Goal: Task Accomplishment & Management: Use online tool/utility

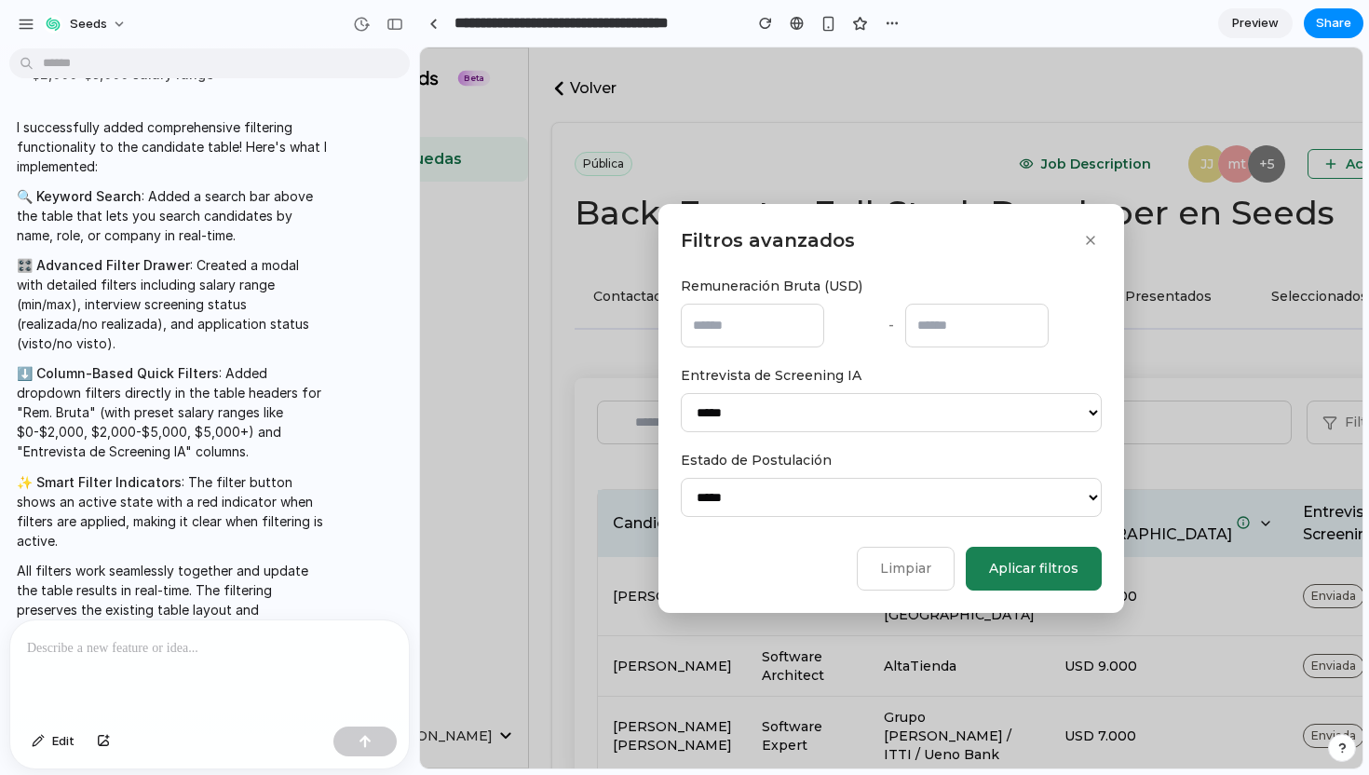
scroll to position [119, 0]
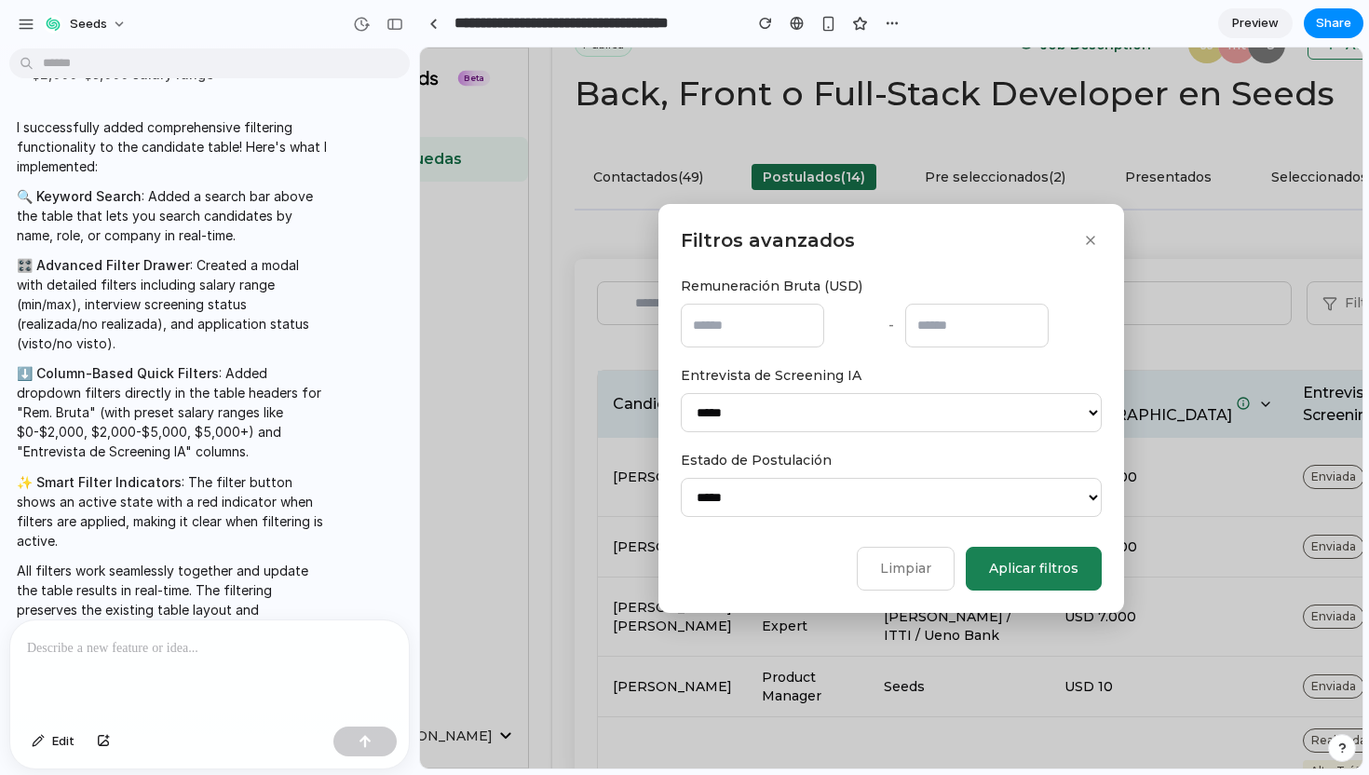
click at [1098, 234] on button "button" at bounding box center [1090, 240] width 22 height 22
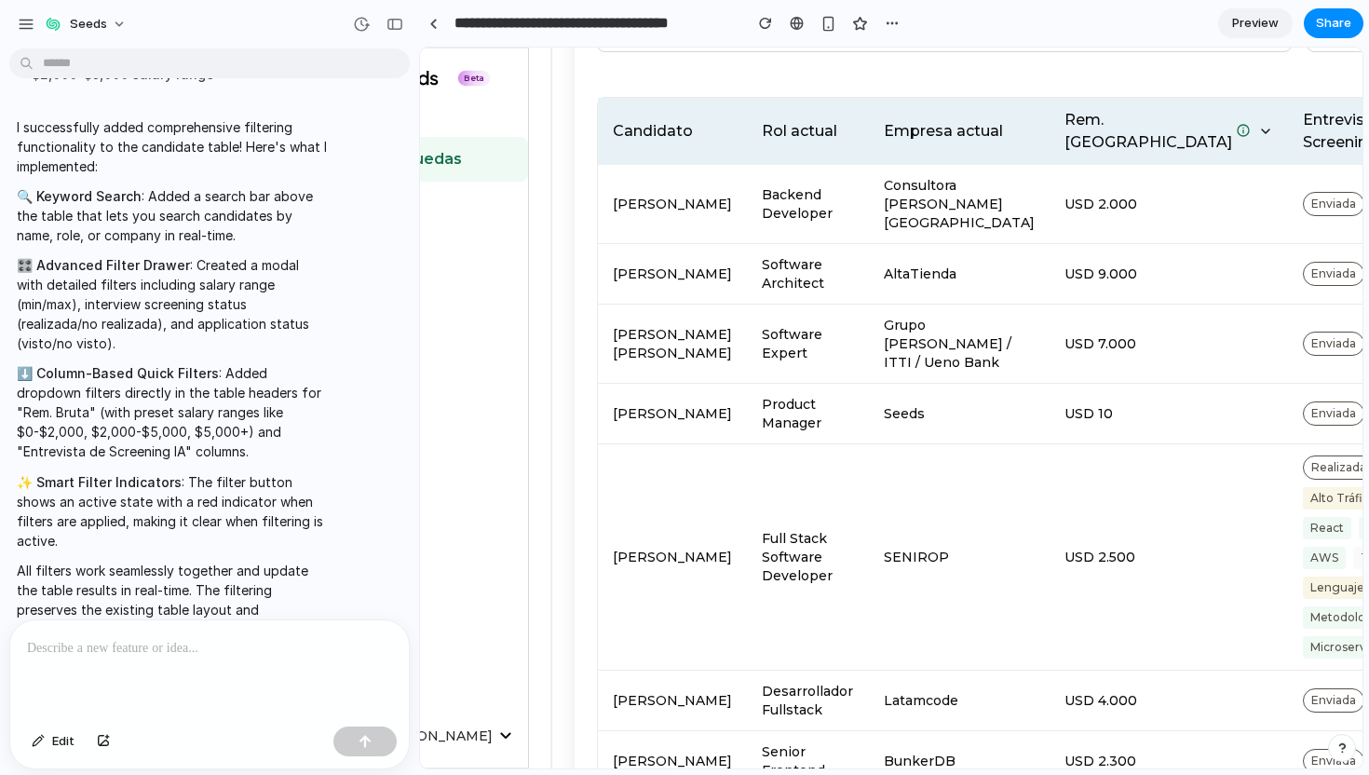
scroll to position [405, 0]
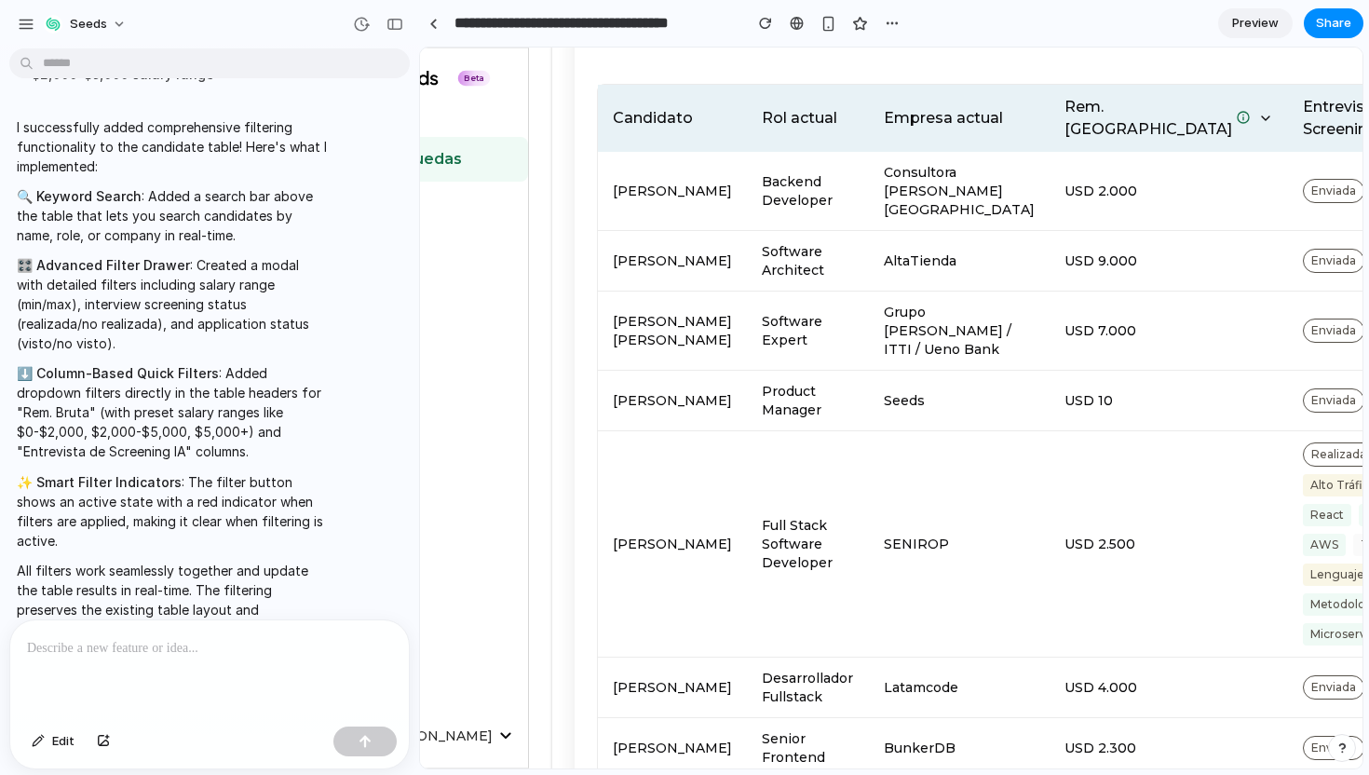
click at [1258, 126] on icon at bounding box center [1265, 118] width 15 height 15
click at [1288, 137] on th "Entrevista de Screening IA" at bounding box center [1368, 118] width 161 height 67
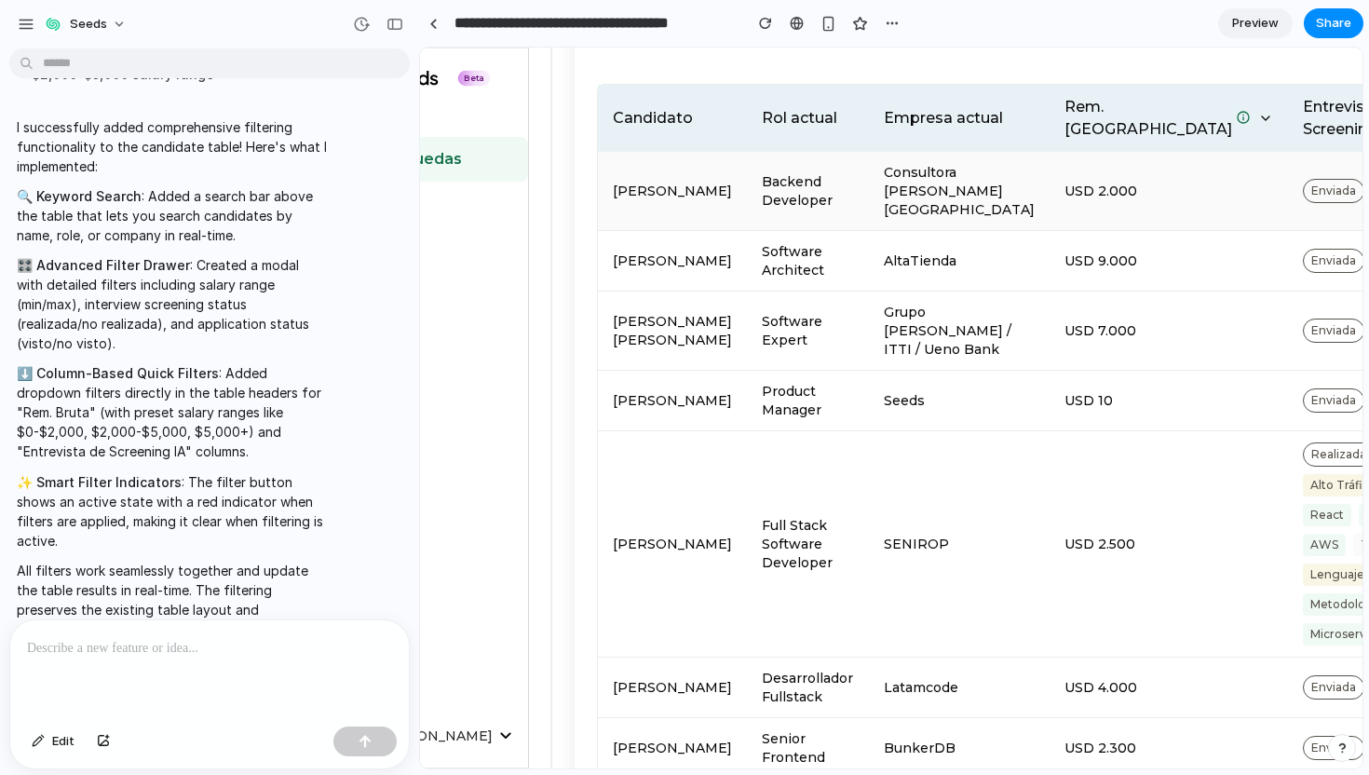
scroll to position [0, 0]
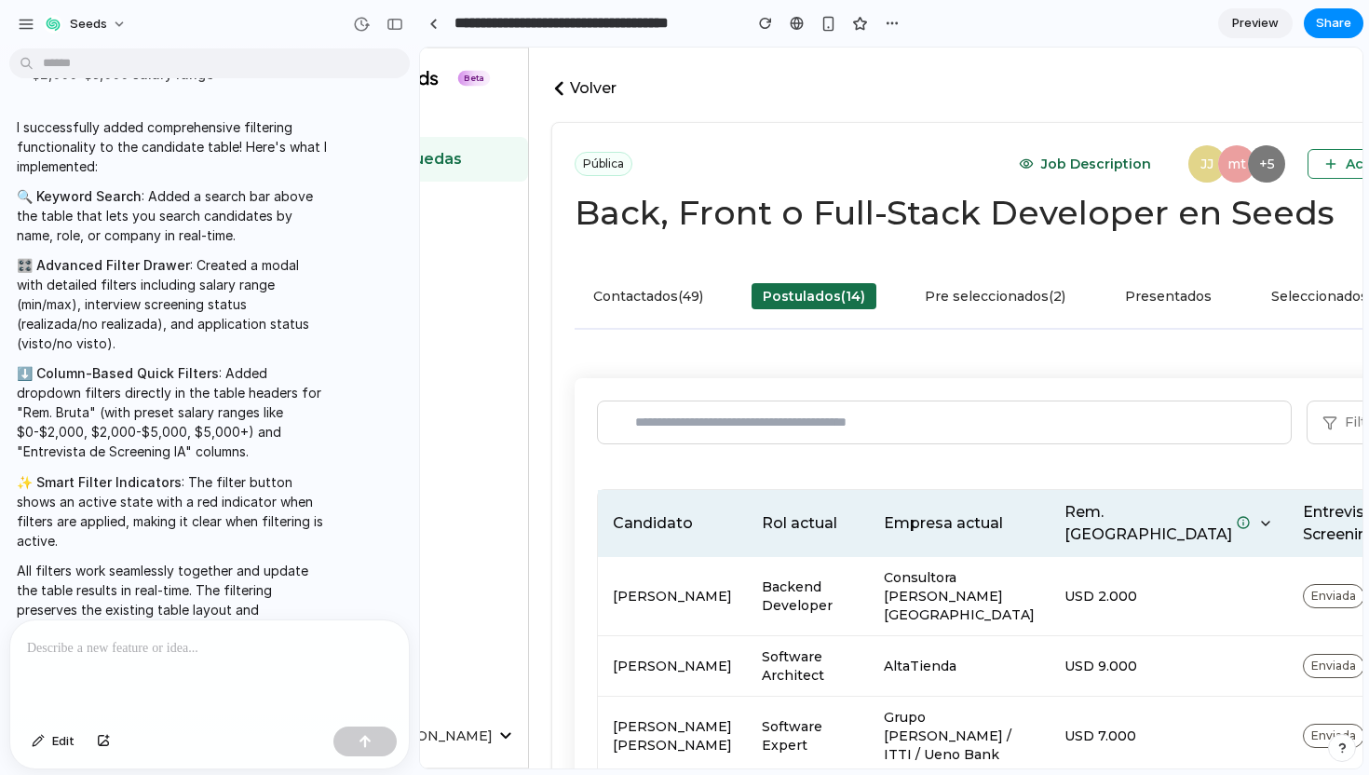
click at [1312, 47] on iframe at bounding box center [891, 407] width 942 height 721
click at [1323, 35] on button "Share" at bounding box center [1334, 23] width 60 height 30
click at [1255, 27] on div "Share ' SeedsMatch Staffing Filters and Search ' Ian Teperman Creator Anyone at…" at bounding box center [684, 387] width 1369 height 775
click at [1255, 27] on span "Preview" at bounding box center [1255, 23] width 47 height 19
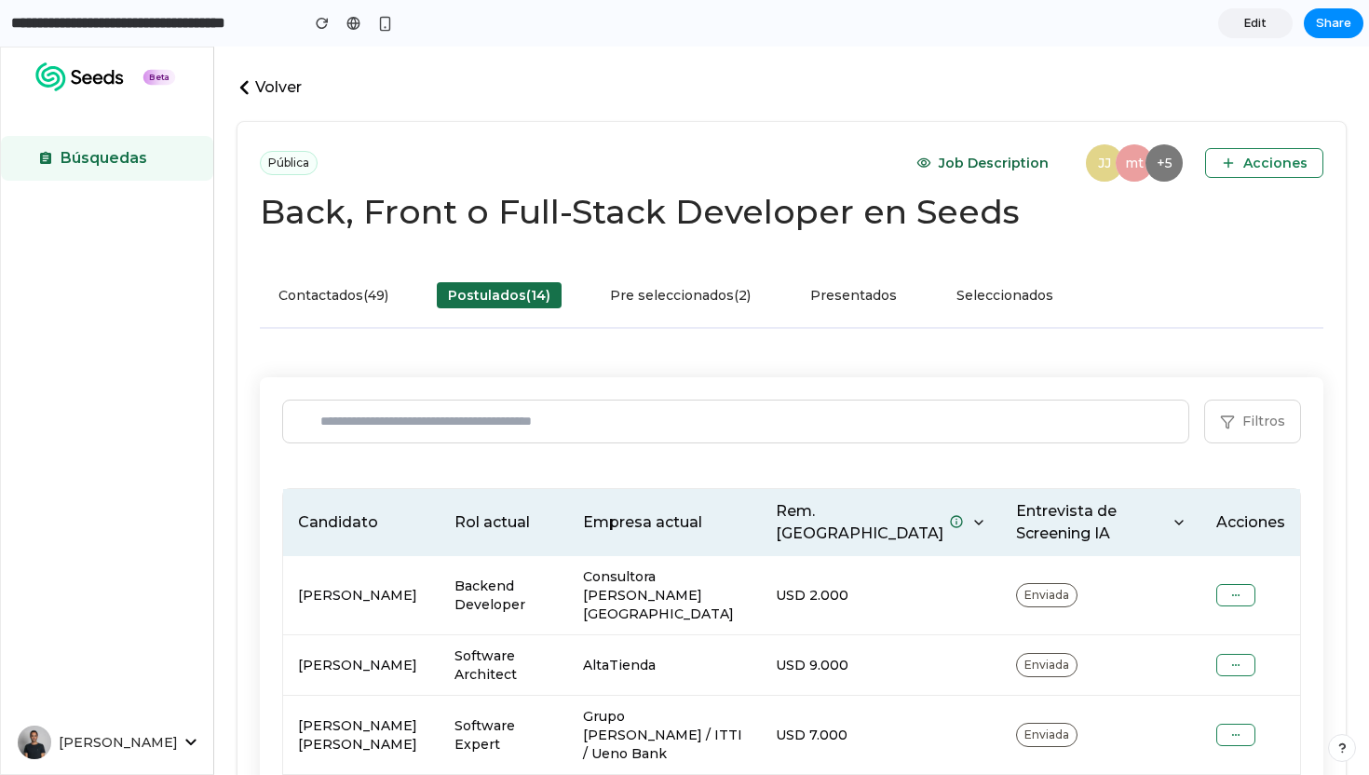
click at [548, 440] on input "text" at bounding box center [735, 422] width 907 height 44
click at [971, 521] on icon at bounding box center [978, 522] width 15 height 15
click at [1175, 522] on icon at bounding box center [1178, 523] width 7 height 4
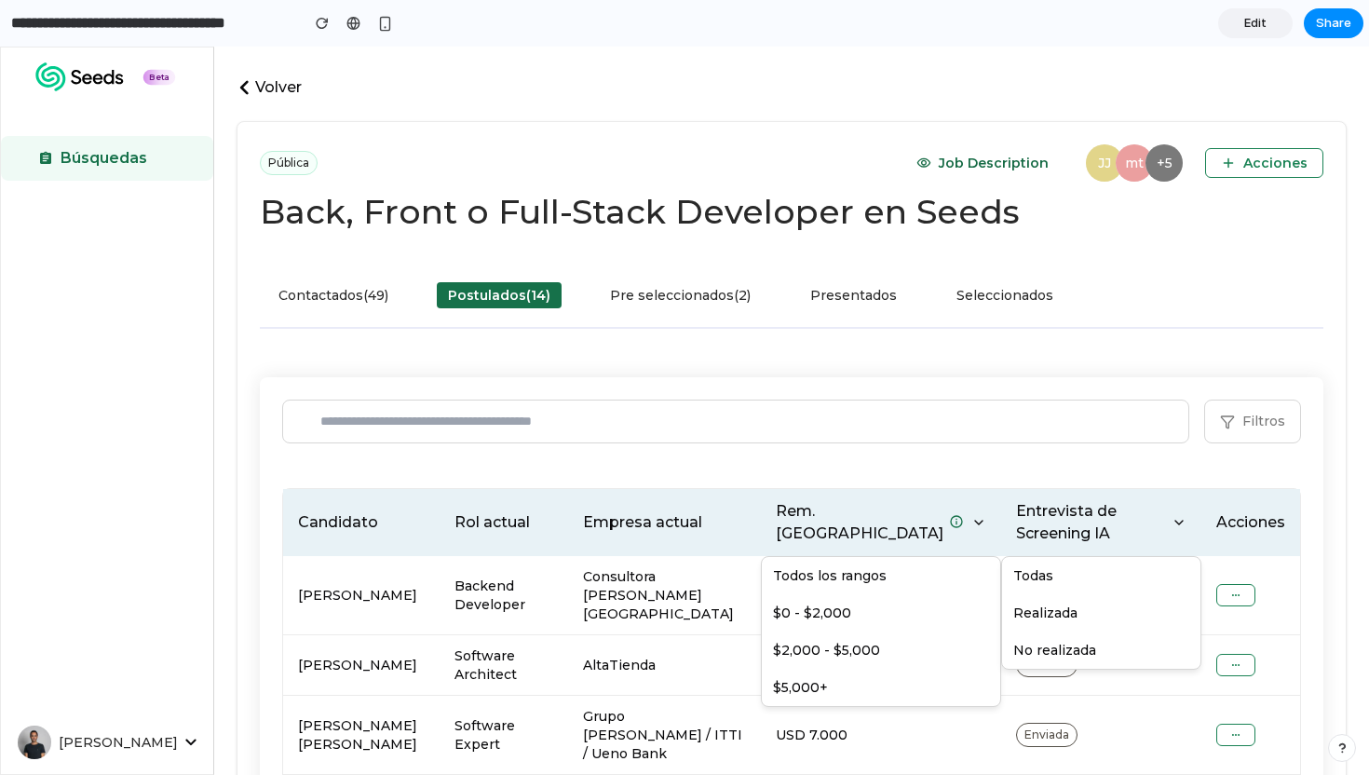
click at [1175, 522] on icon at bounding box center [1178, 523] width 7 height 4
click at [971, 526] on icon at bounding box center [978, 522] width 15 height 15
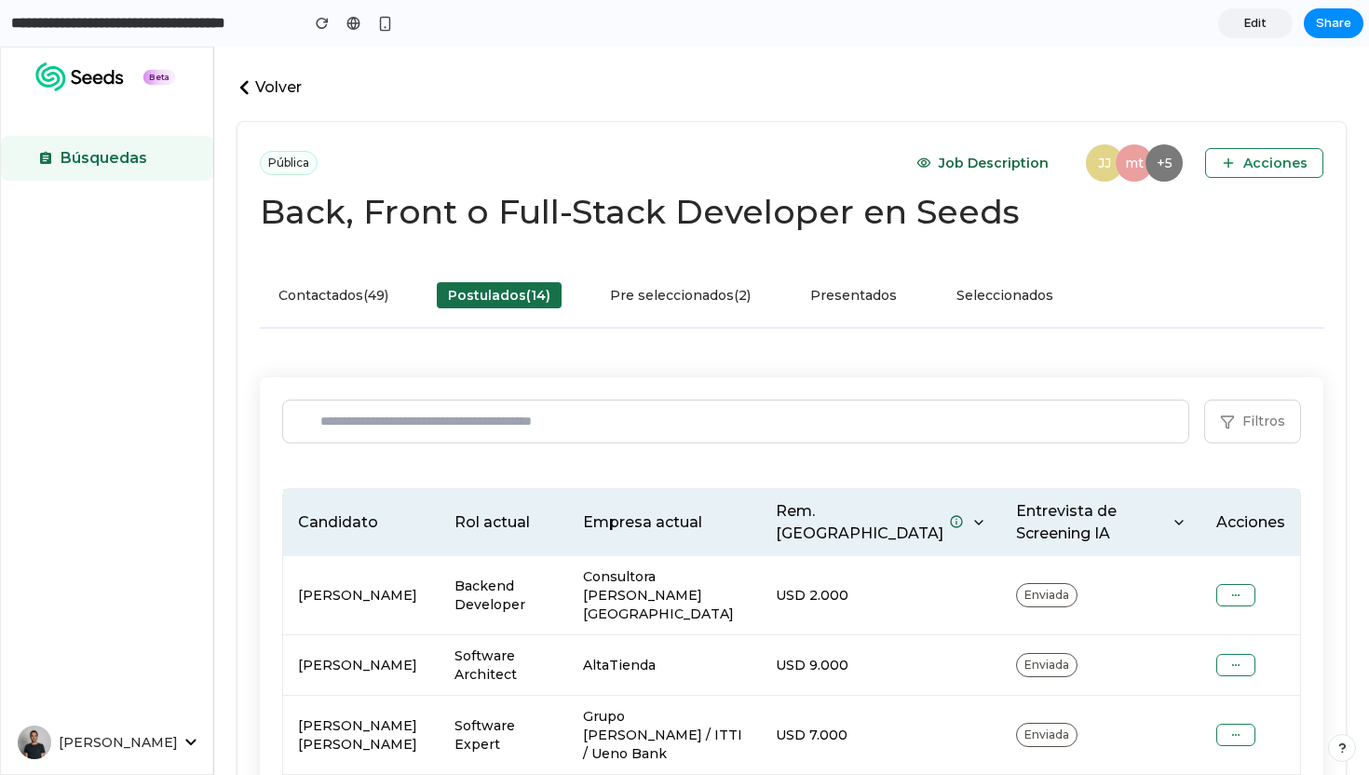
click at [1172, 522] on icon at bounding box center [1179, 522] width 15 height 15
click at [1002, 615] on button "Realizada" at bounding box center [1101, 612] width 198 height 37
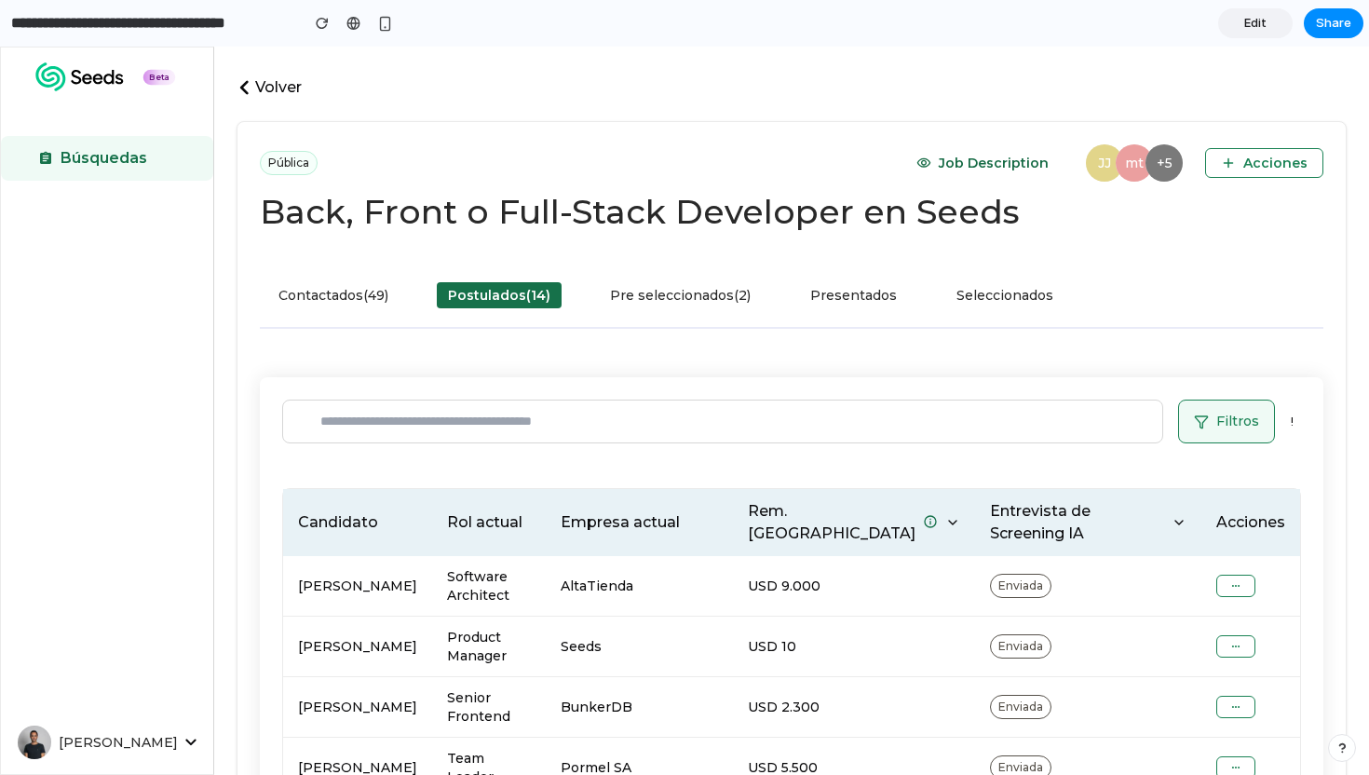
click at [1172, 521] on icon at bounding box center [1179, 522] width 15 height 15
click at [976, 637] on button "No realizada" at bounding box center [1088, 649] width 224 height 37
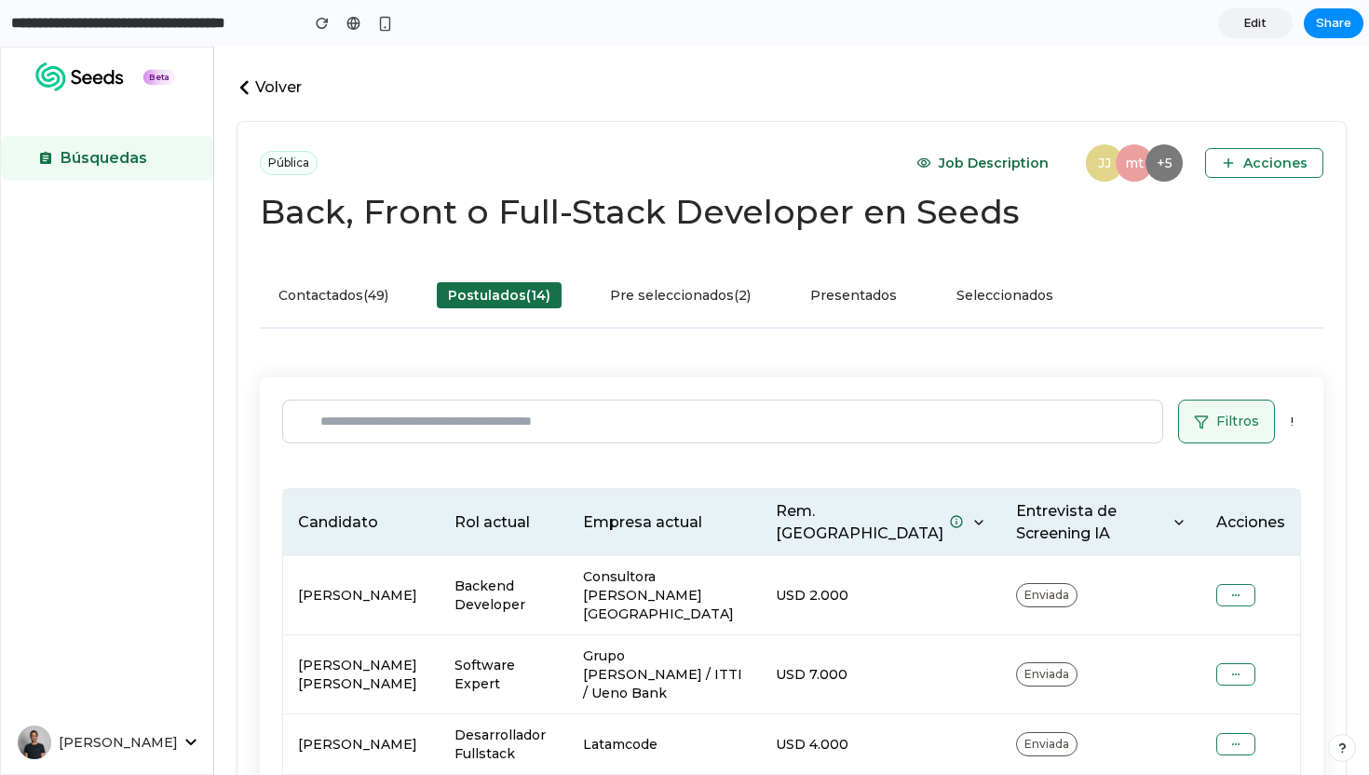
click at [1172, 525] on icon at bounding box center [1179, 522] width 15 height 15
click at [1012, 562] on button "Todas" at bounding box center [1101, 575] width 198 height 37
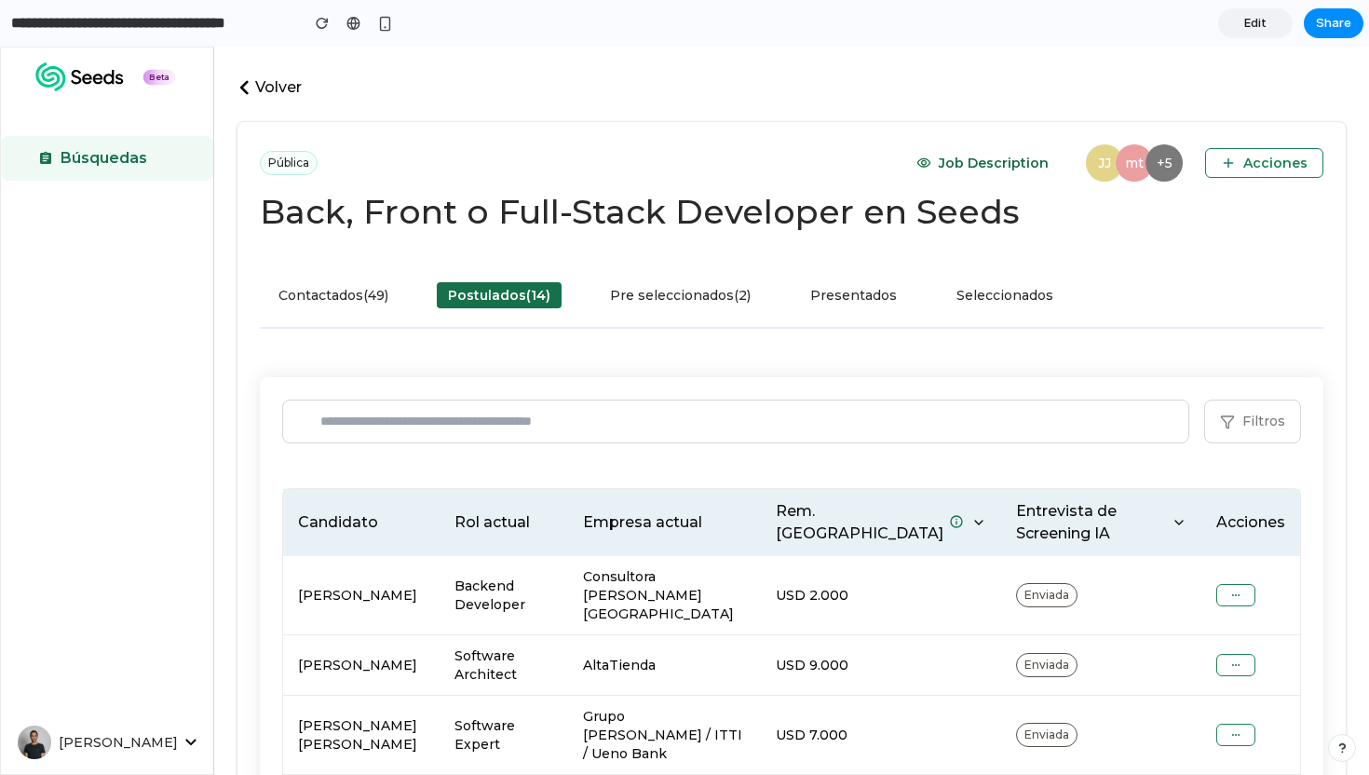
click at [1263, 432] on button "Filtros" at bounding box center [1252, 422] width 97 height 44
